Goal: Contribute content

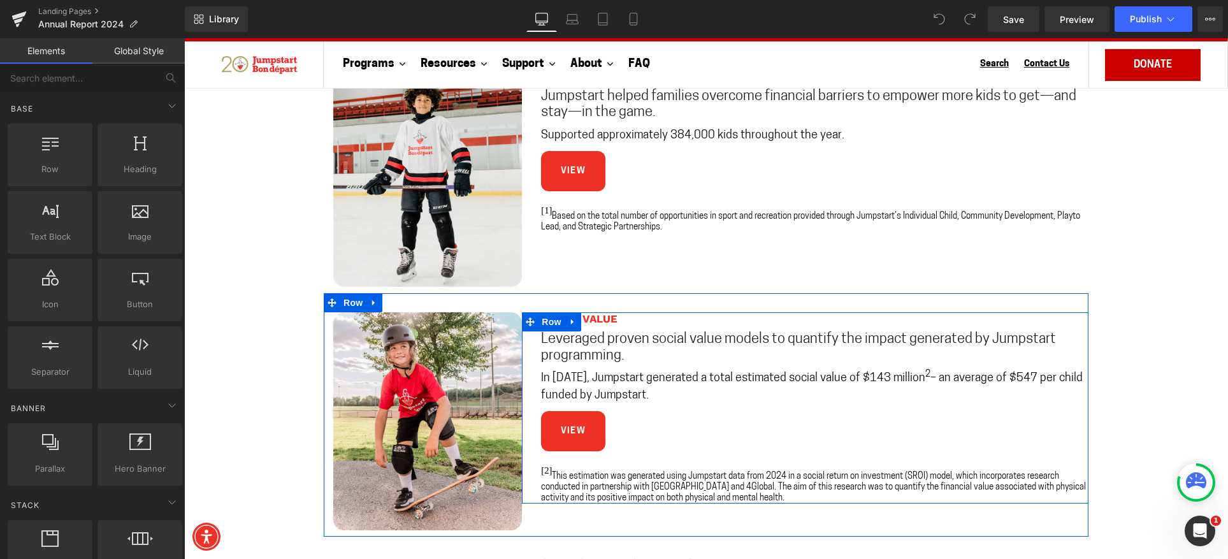
scroll to position [956, 0]
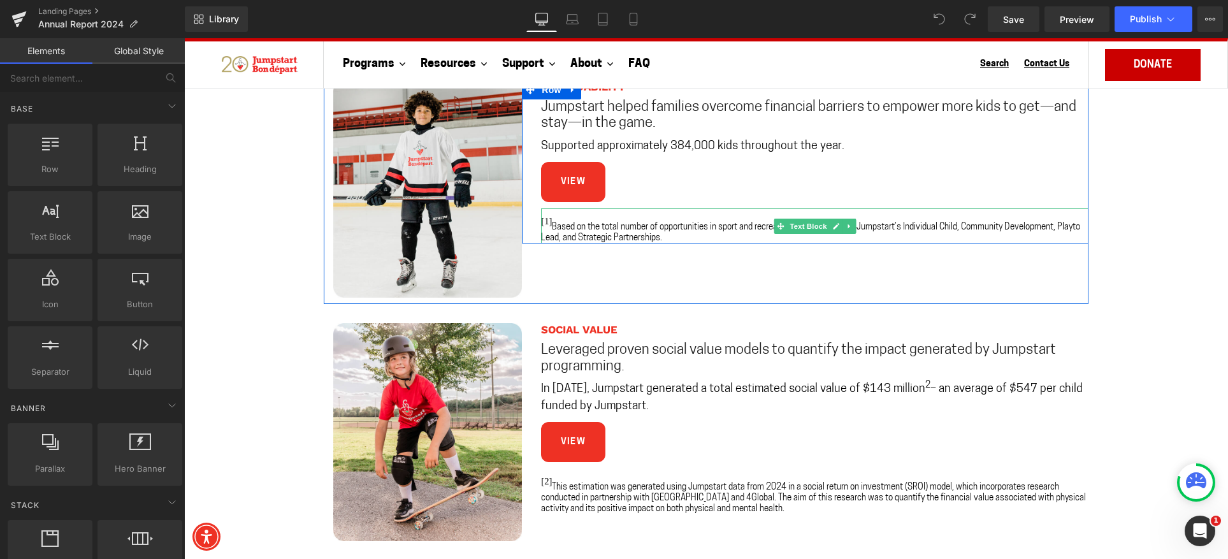
click at [1072, 227] on span "Based on the total number of opportunities in sport and recreation provided thr…" at bounding box center [810, 232] width 539 height 19
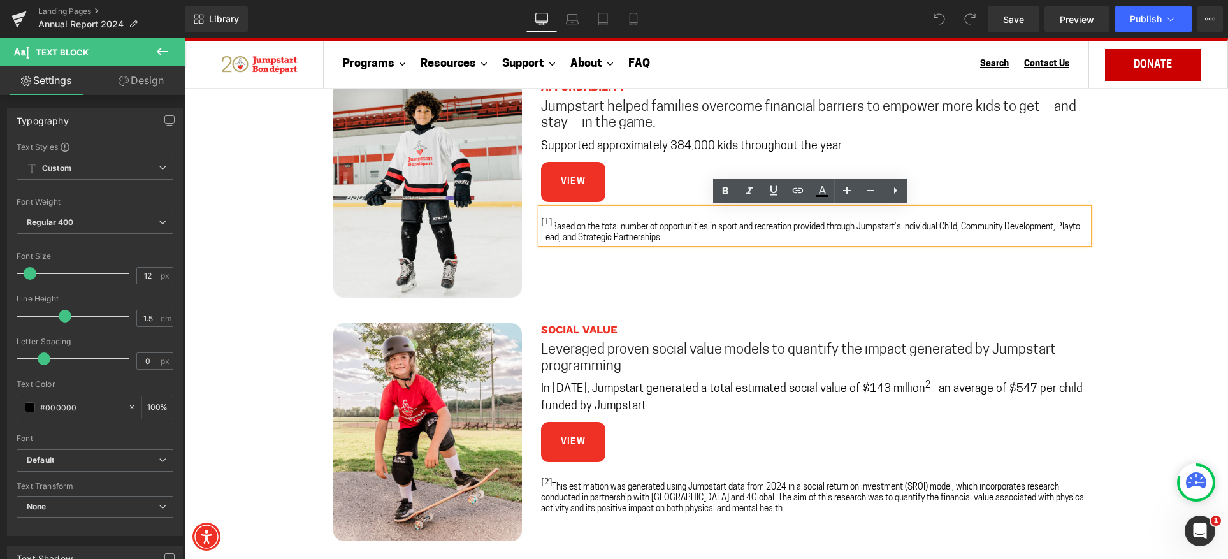
click at [1074, 229] on span "Based on the total number of opportunities in sport and recreation provided thr…" at bounding box center [810, 232] width 539 height 19
click at [1073, 229] on span "Based on the total number of opportunities in sport and recreation provided thr…" at bounding box center [810, 232] width 539 height 19
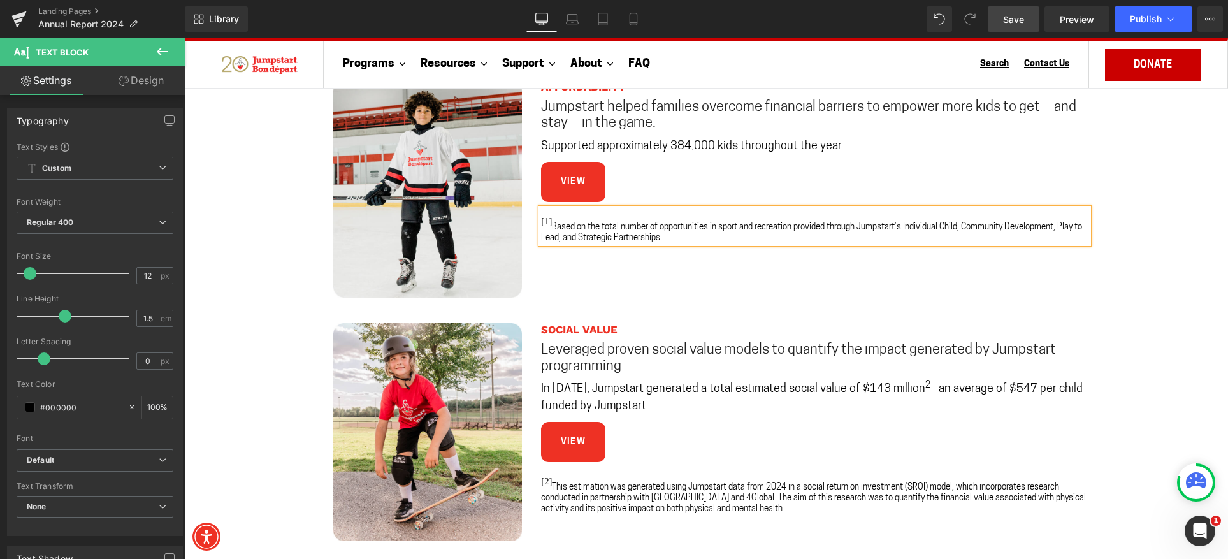
click at [1011, 25] on span "Save" at bounding box center [1013, 19] width 21 height 13
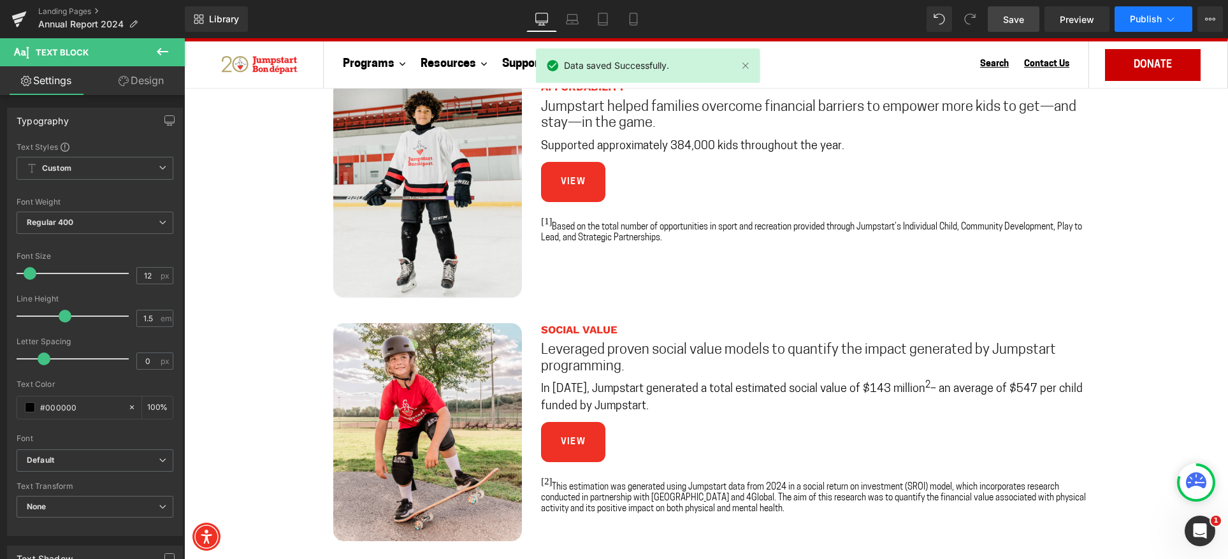
click at [1145, 18] on span "Publish" at bounding box center [1146, 19] width 32 height 10
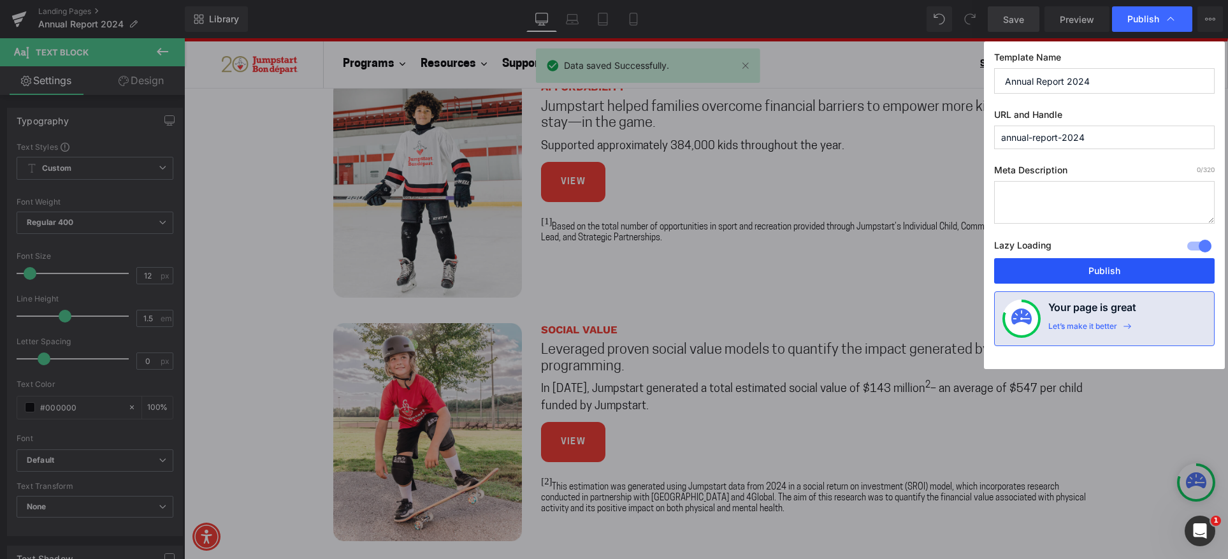
click at [1097, 271] on button "Publish" at bounding box center [1104, 270] width 220 height 25
